Goal: Communication & Community: Answer question/provide support

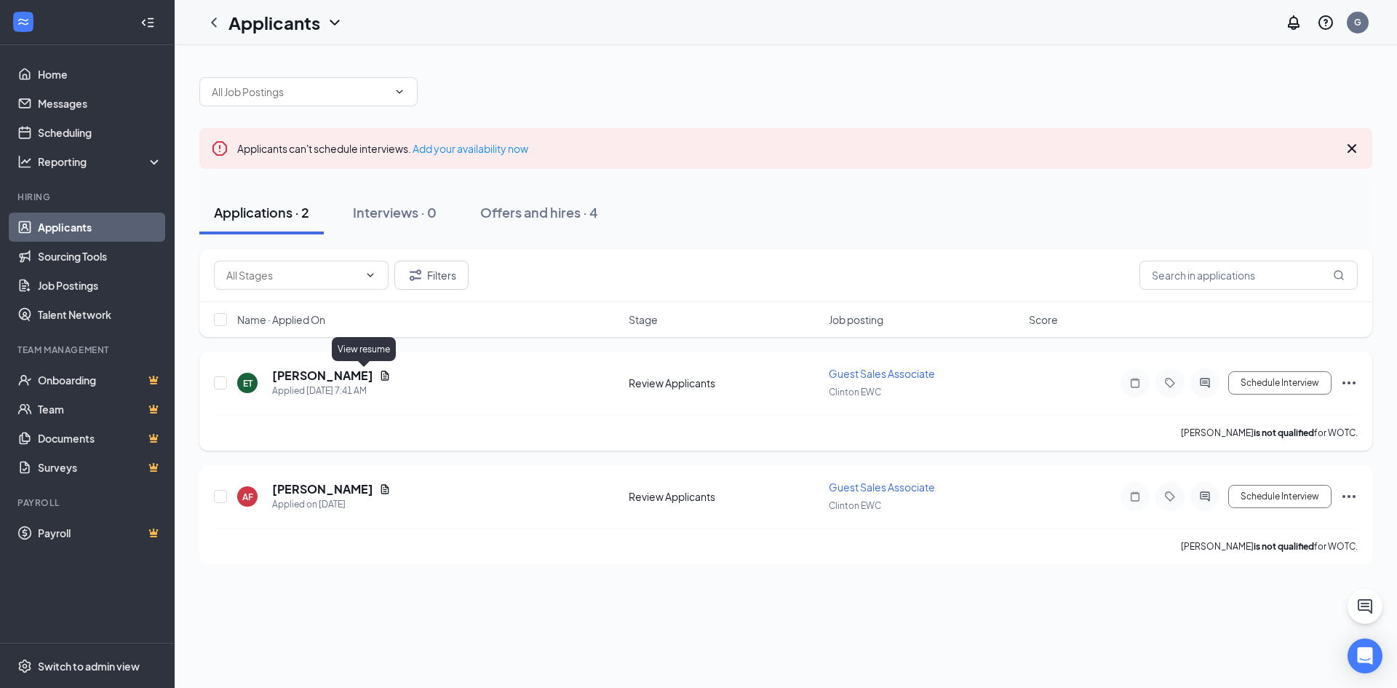
click at [379, 373] on icon "Document" at bounding box center [385, 376] width 12 height 12
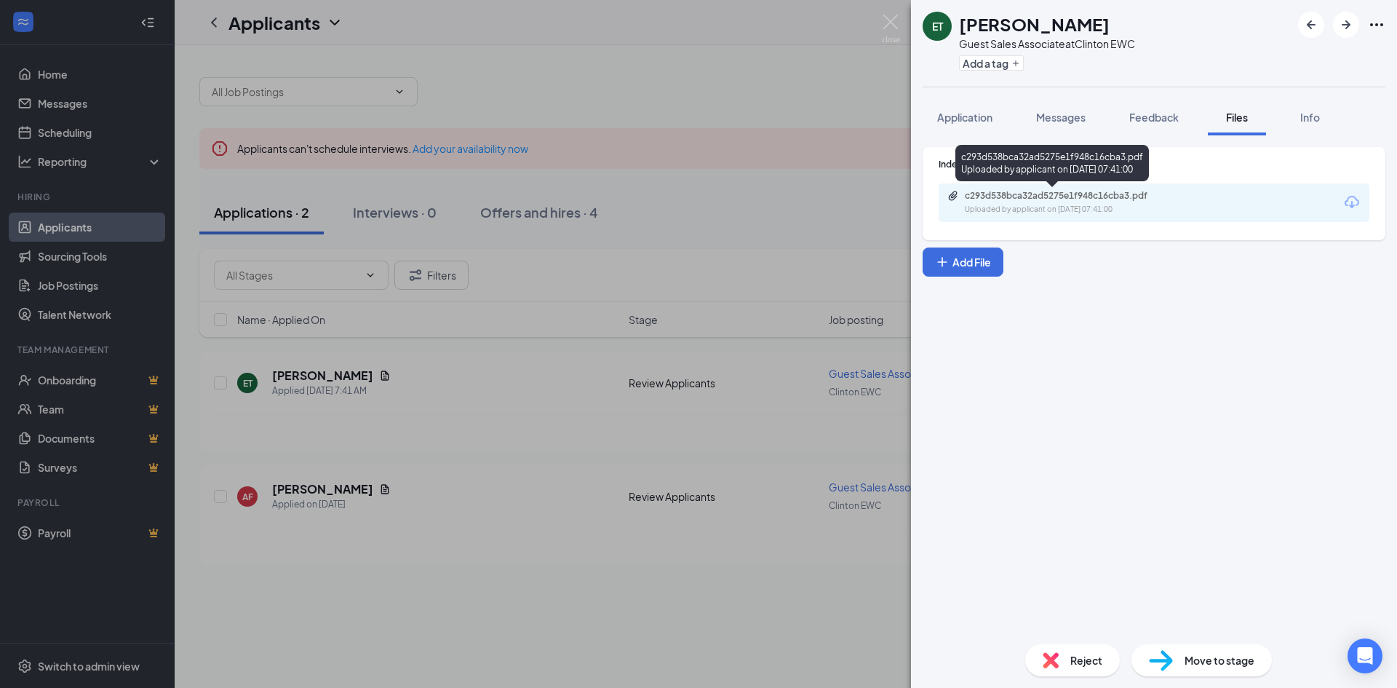
click at [1014, 202] on div "c293d538bca32ad5275e1f948c16cba3.pdf Uploaded by applicant on [DATE] 07:41:00" at bounding box center [1066, 202] width 236 height 25
click at [783, 203] on div "ET [PERSON_NAME] Guest Sales Associate at Clinton EWC Add a tag Application Mes…" at bounding box center [698, 344] width 1397 height 688
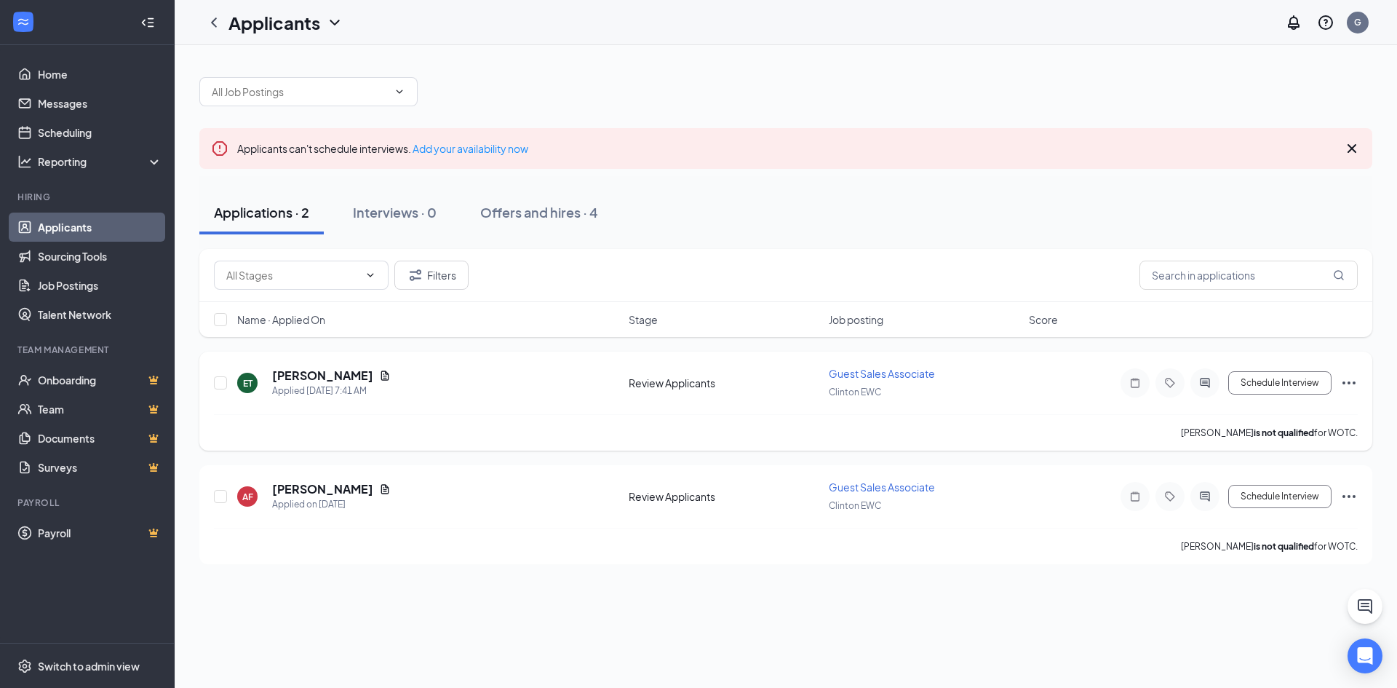
click at [1211, 381] on icon "ActiveChat" at bounding box center [1205, 383] width 17 height 12
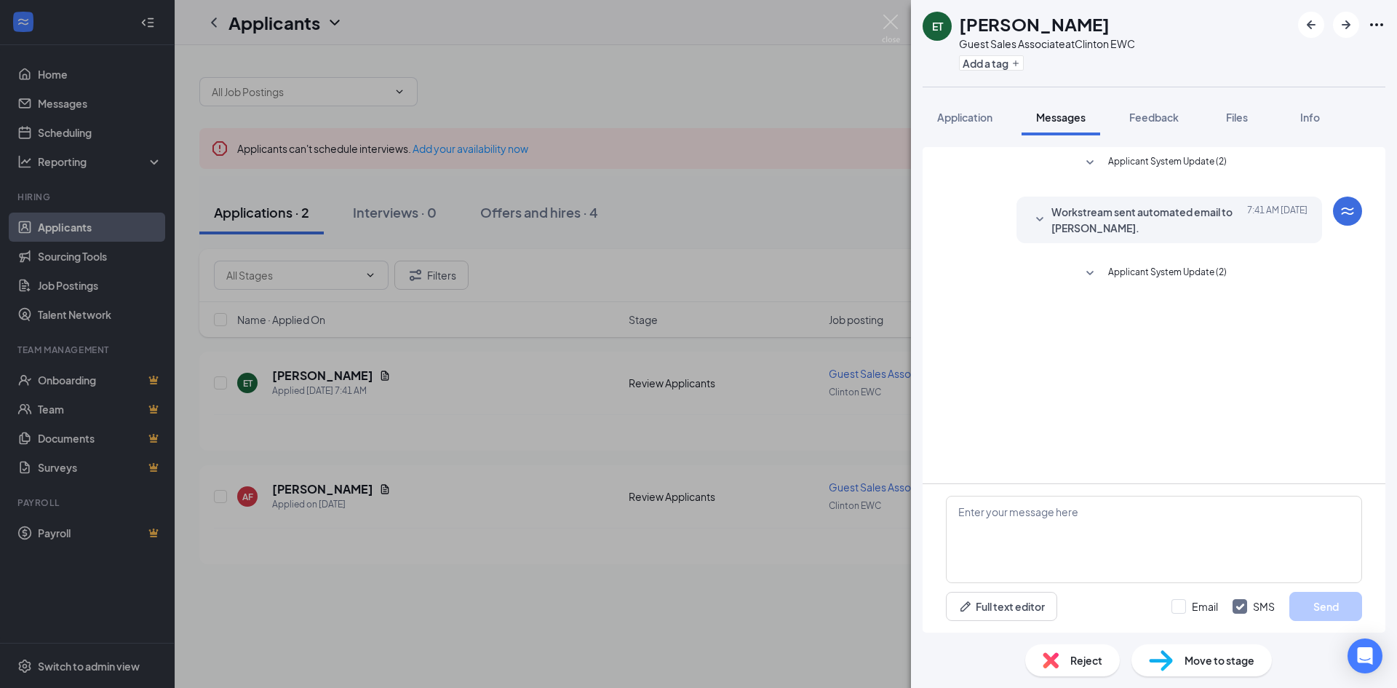
click at [742, 255] on div "ET [PERSON_NAME] Guest Sales Associate at Clinton EWC Add a tag Application Mes…" at bounding box center [698, 344] width 1397 height 688
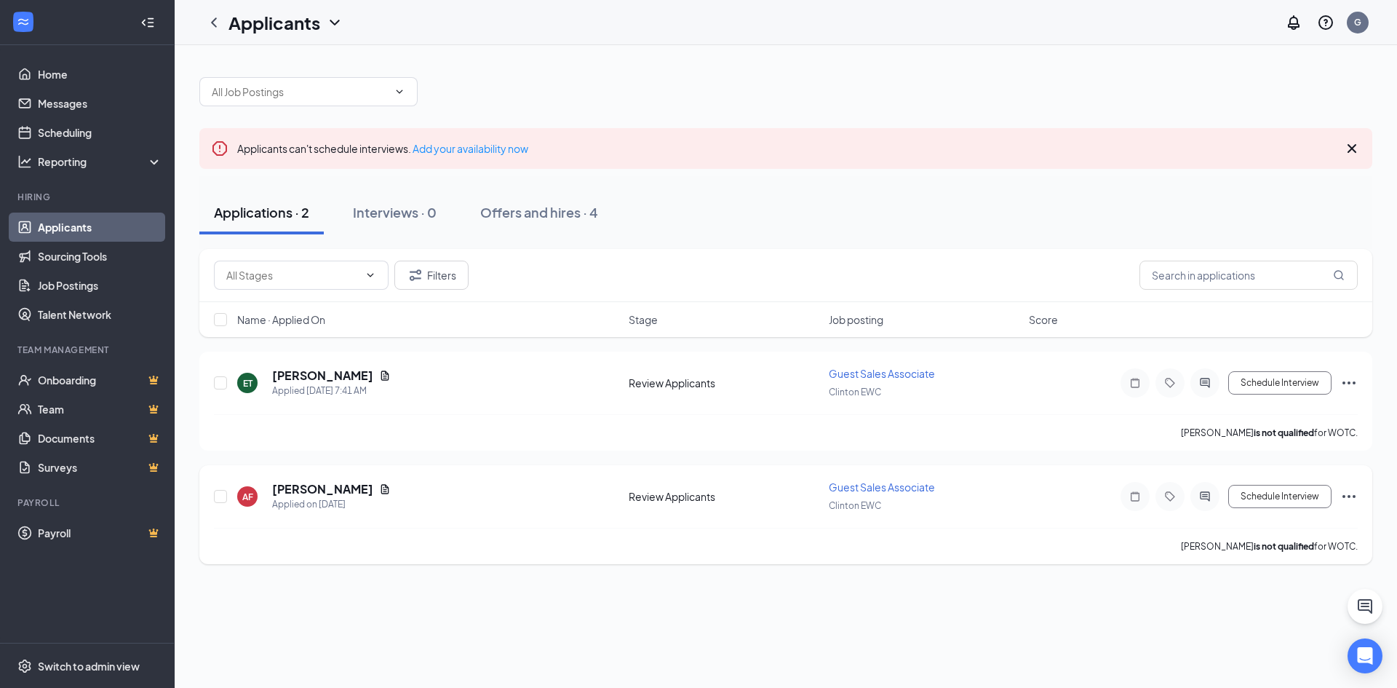
click at [1194, 497] on div at bounding box center [1205, 496] width 29 height 29
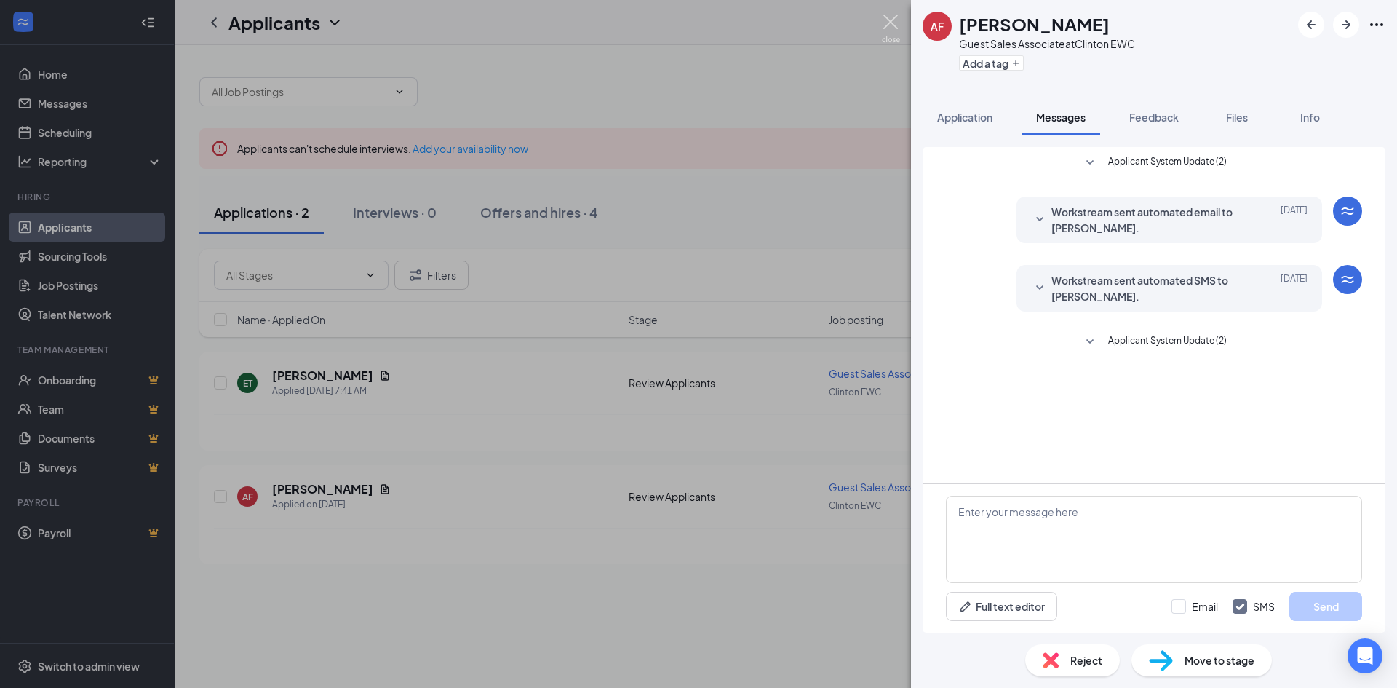
click at [894, 23] on img at bounding box center [891, 29] width 18 height 28
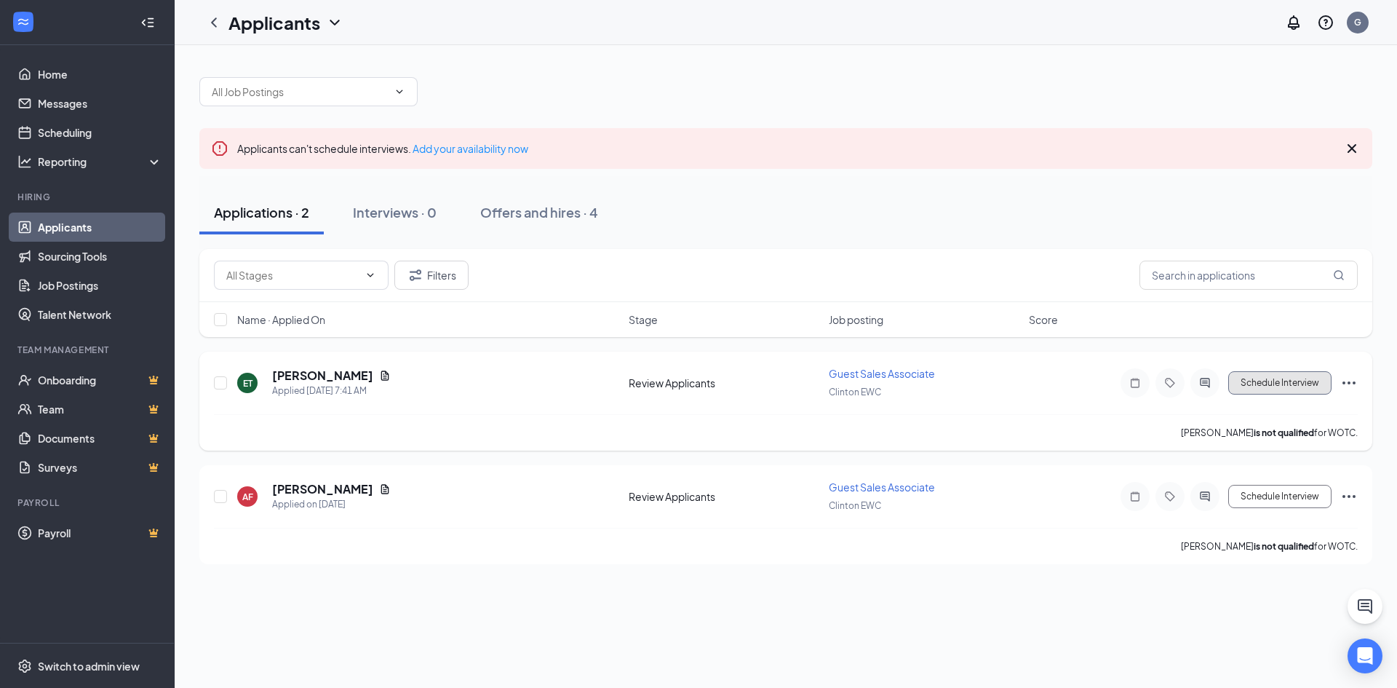
click at [1280, 375] on button "Schedule Interview" at bounding box center [1280, 382] width 103 height 23
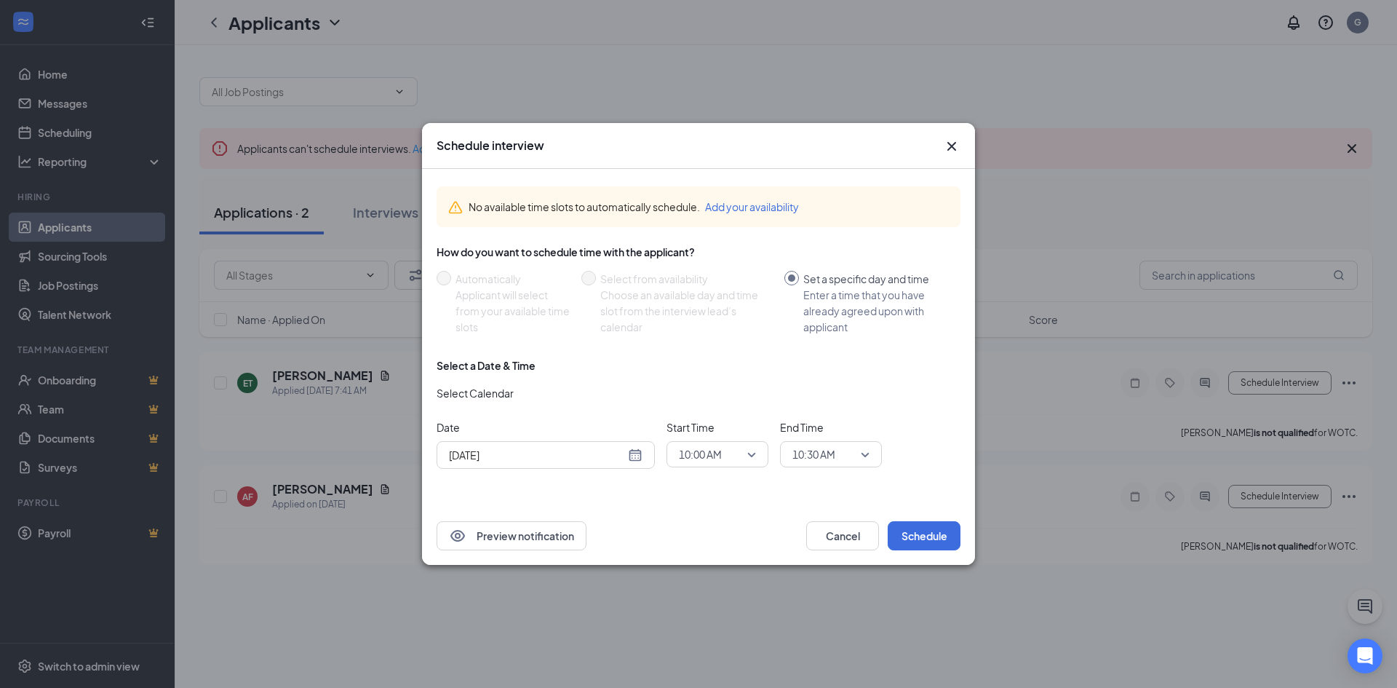
click at [952, 142] on icon "Cross" at bounding box center [951, 146] width 17 height 17
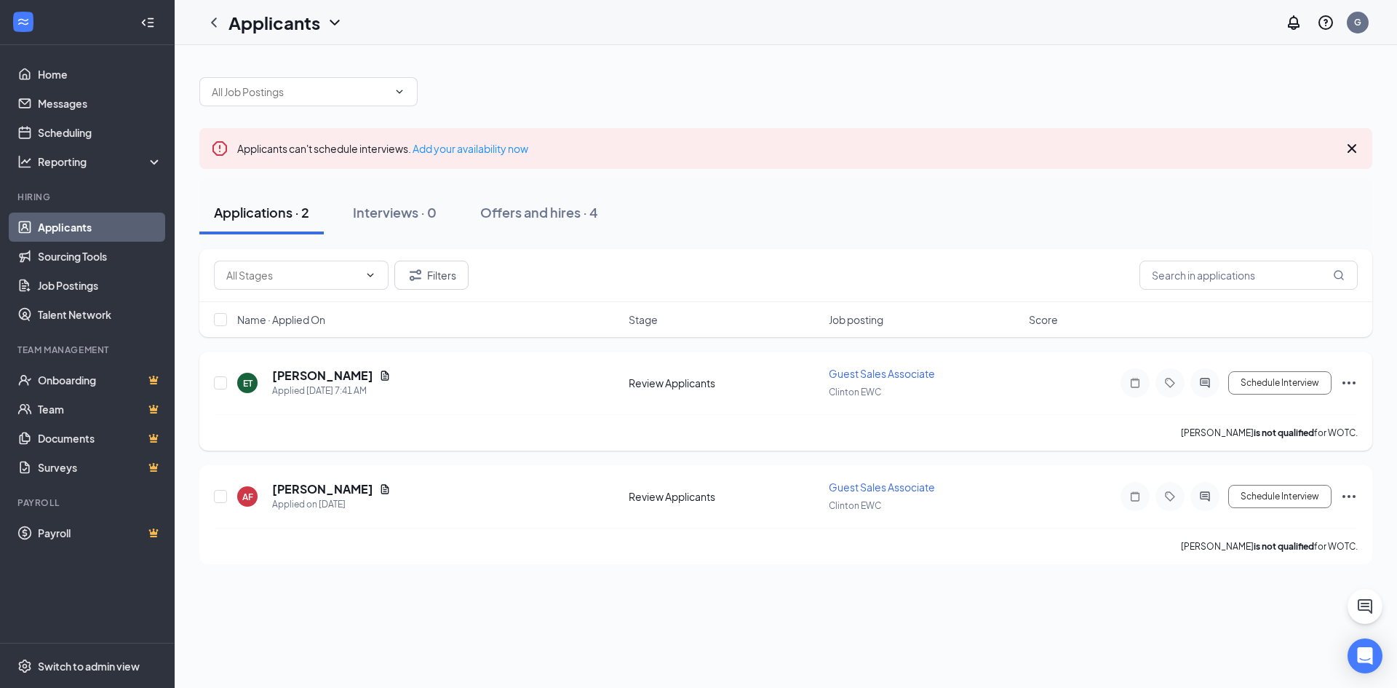
click at [1212, 387] on icon "ActiveChat" at bounding box center [1205, 383] width 17 height 12
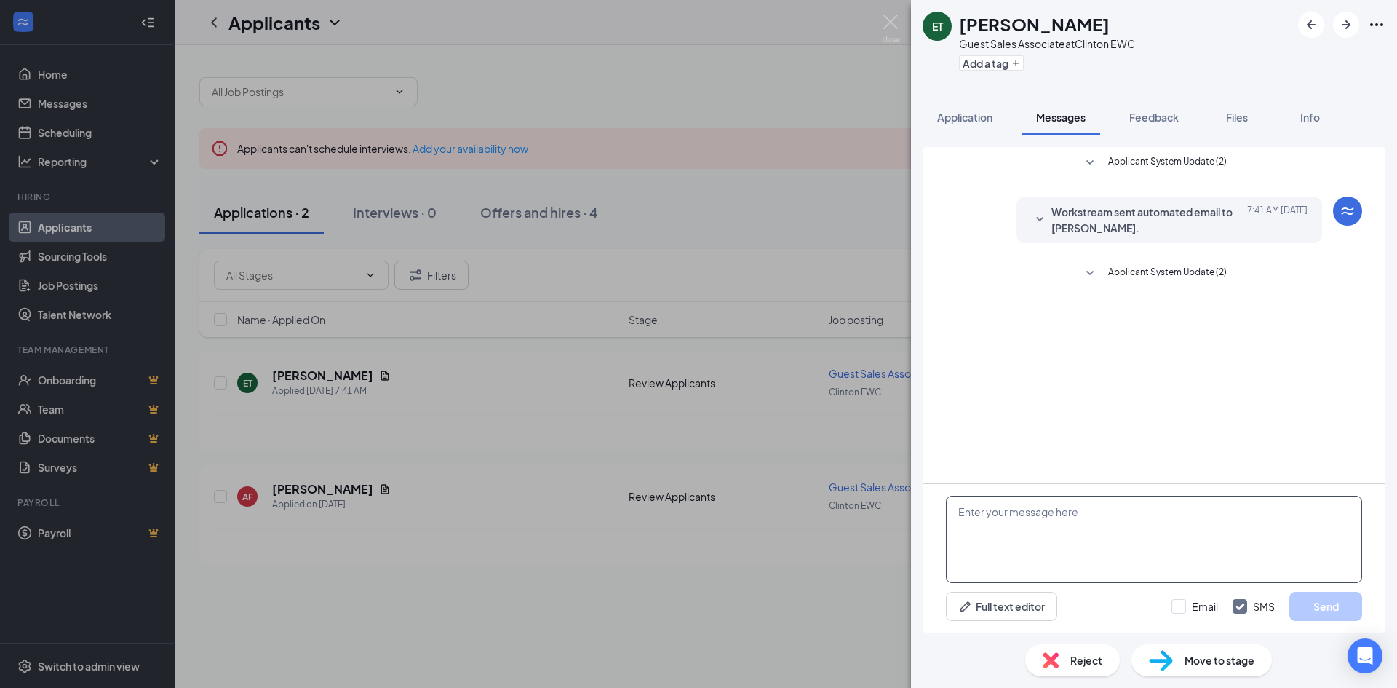
click at [1017, 554] on textarea at bounding box center [1154, 539] width 416 height 87
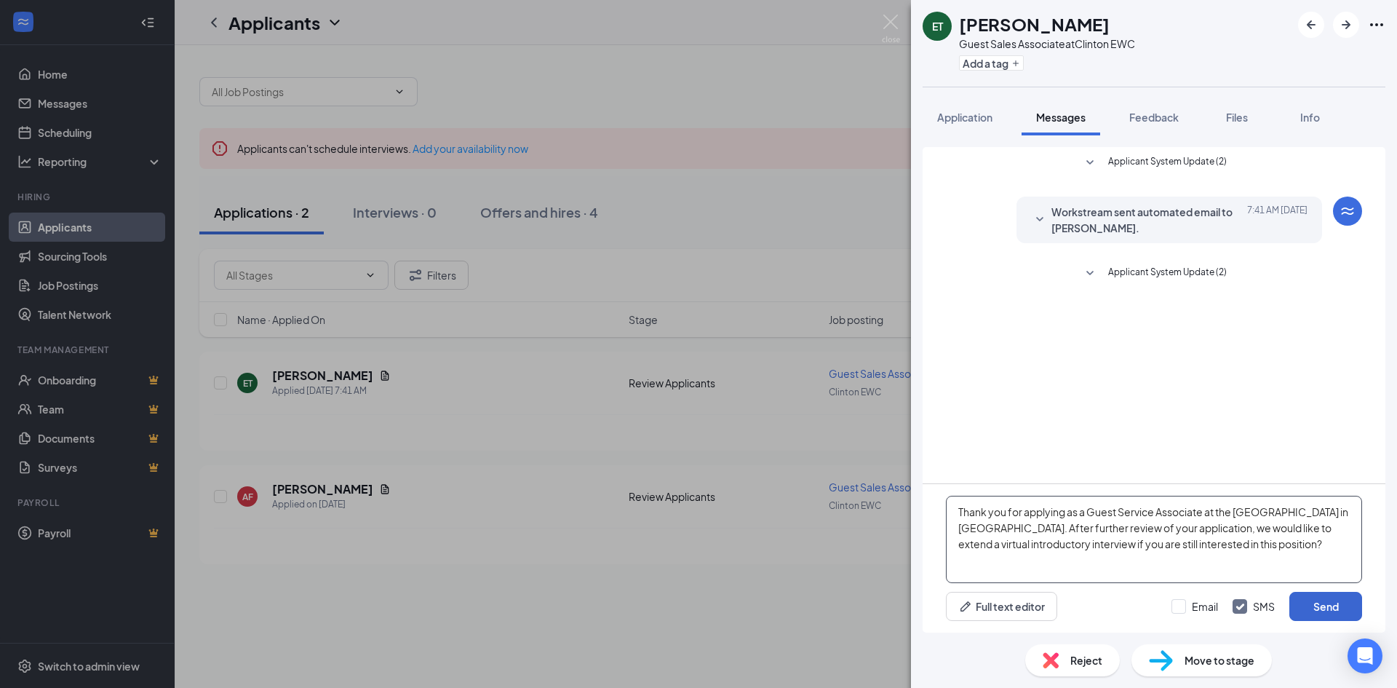
type textarea "Thank you for applying as a Guest Service Associate at the [GEOGRAPHIC_DATA] in…"
click at [1326, 598] on button "Send" at bounding box center [1326, 606] width 73 height 29
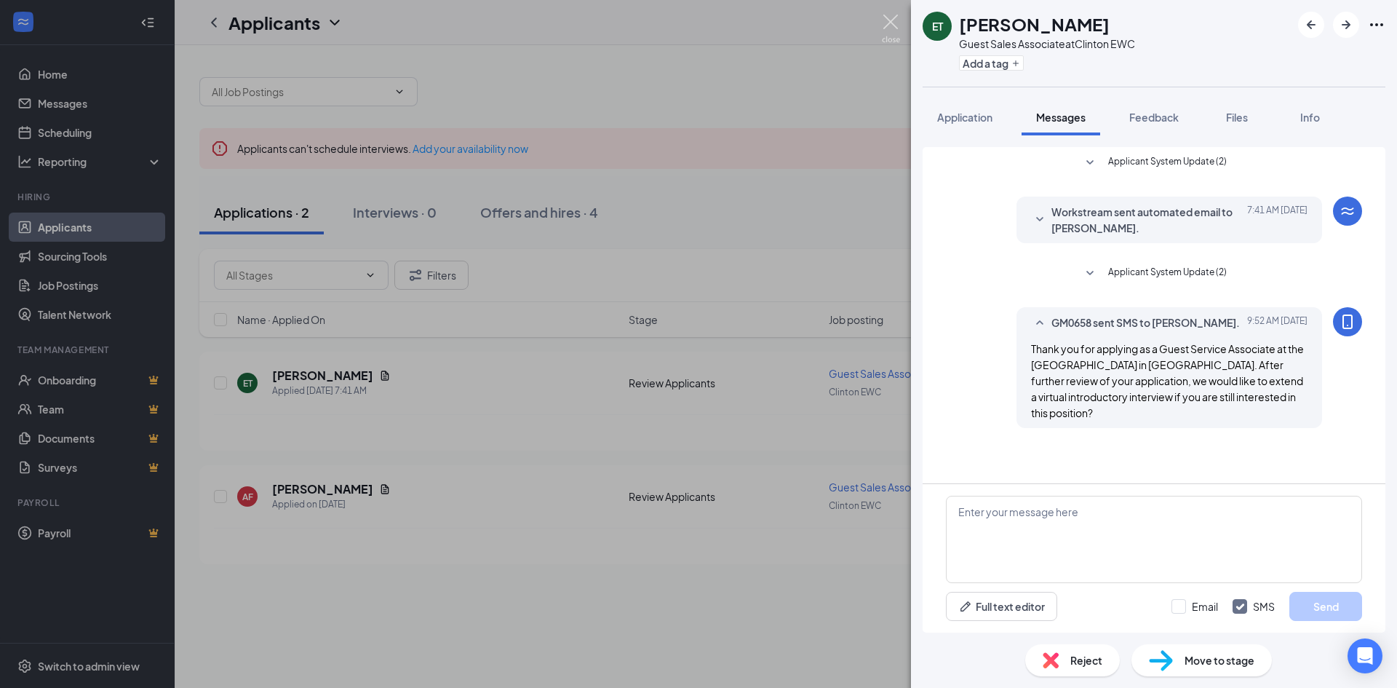
click at [893, 20] on img at bounding box center [891, 29] width 18 height 28
